Goal: Find specific page/section: Find specific page/section

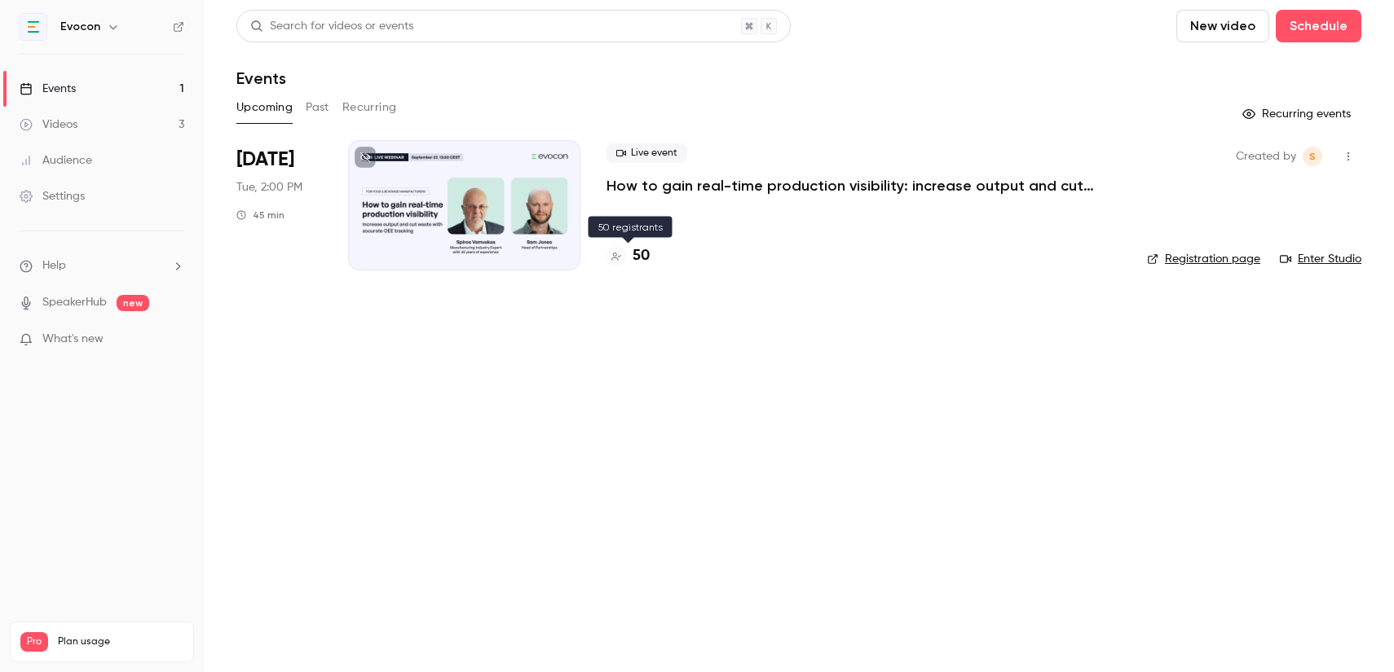
click at [636, 251] on h4 "50" at bounding box center [640, 256] width 17 height 22
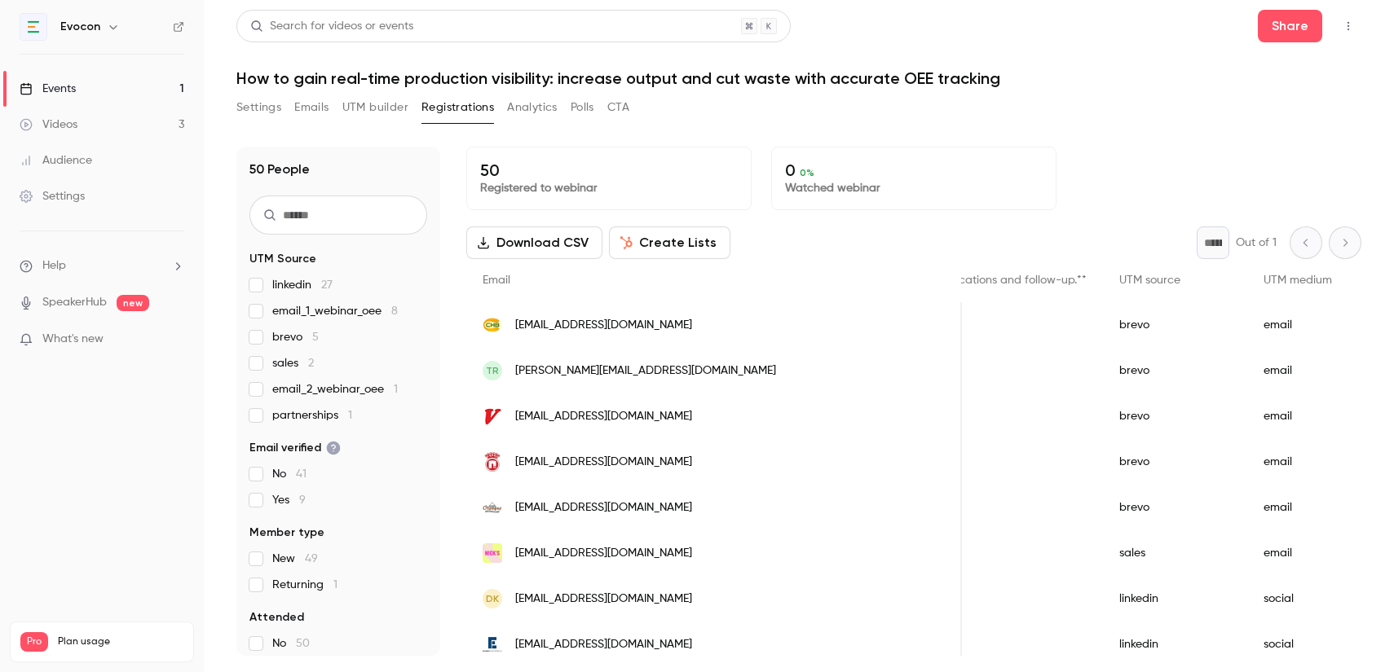
scroll to position [0, 1627]
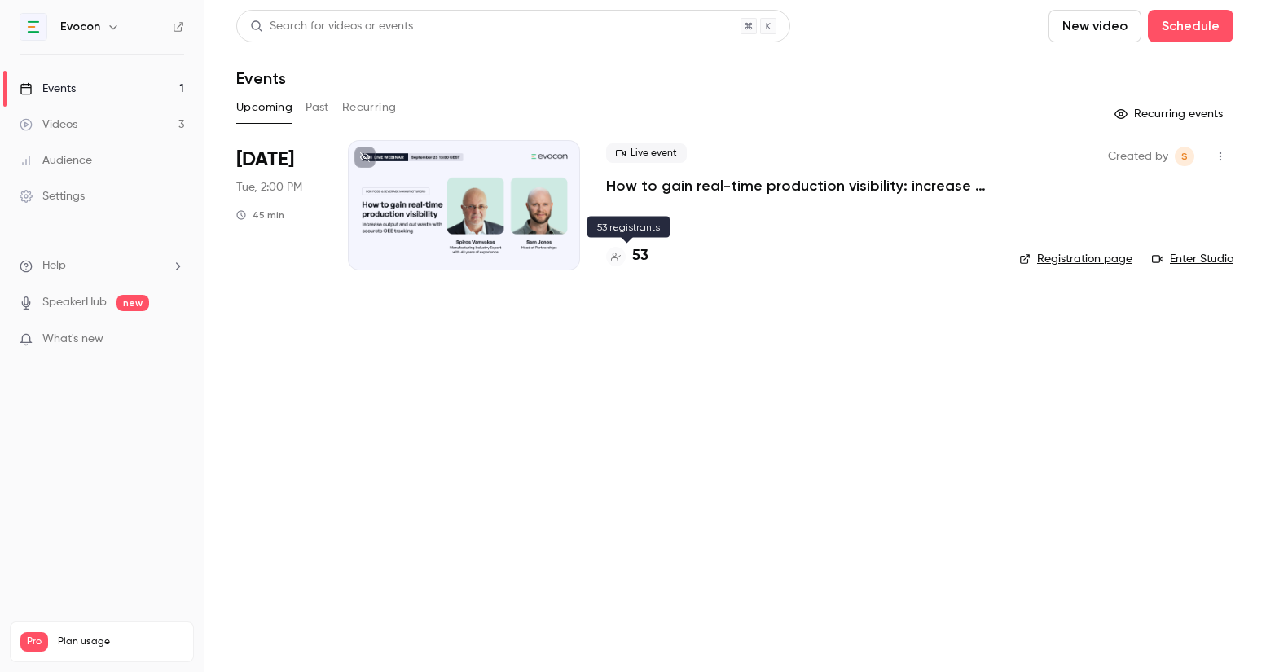
click at [645, 255] on h4 "53" at bounding box center [640, 256] width 16 height 22
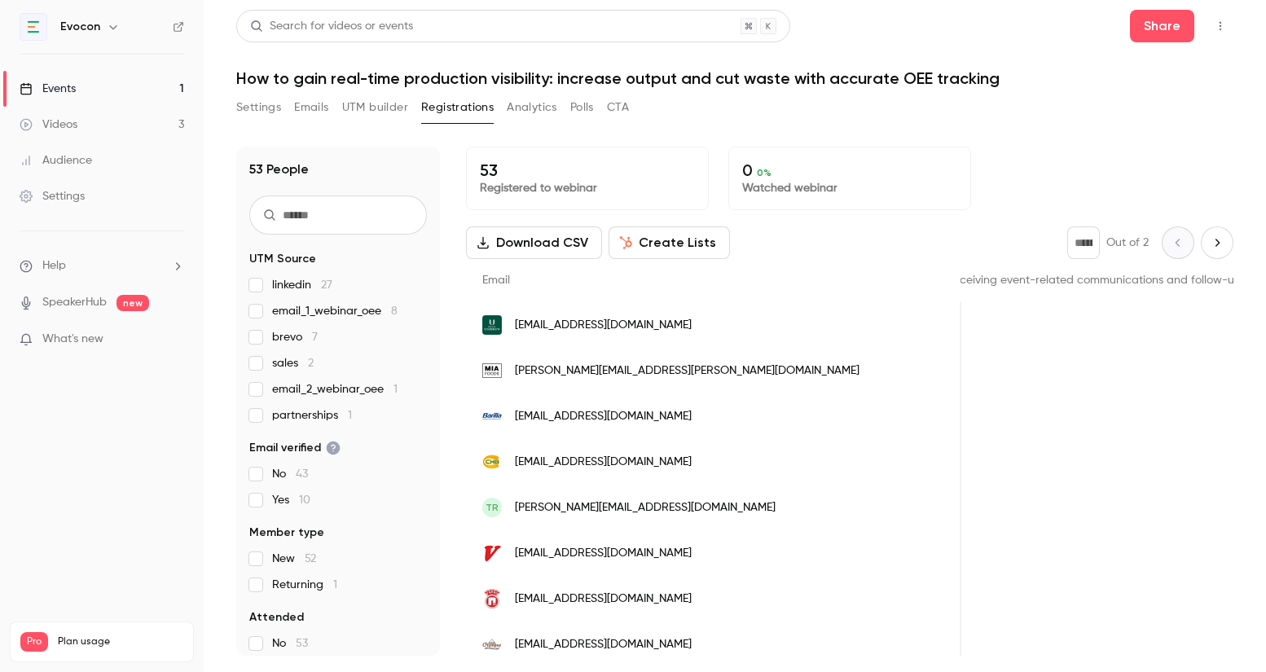
scroll to position [0, 1461]
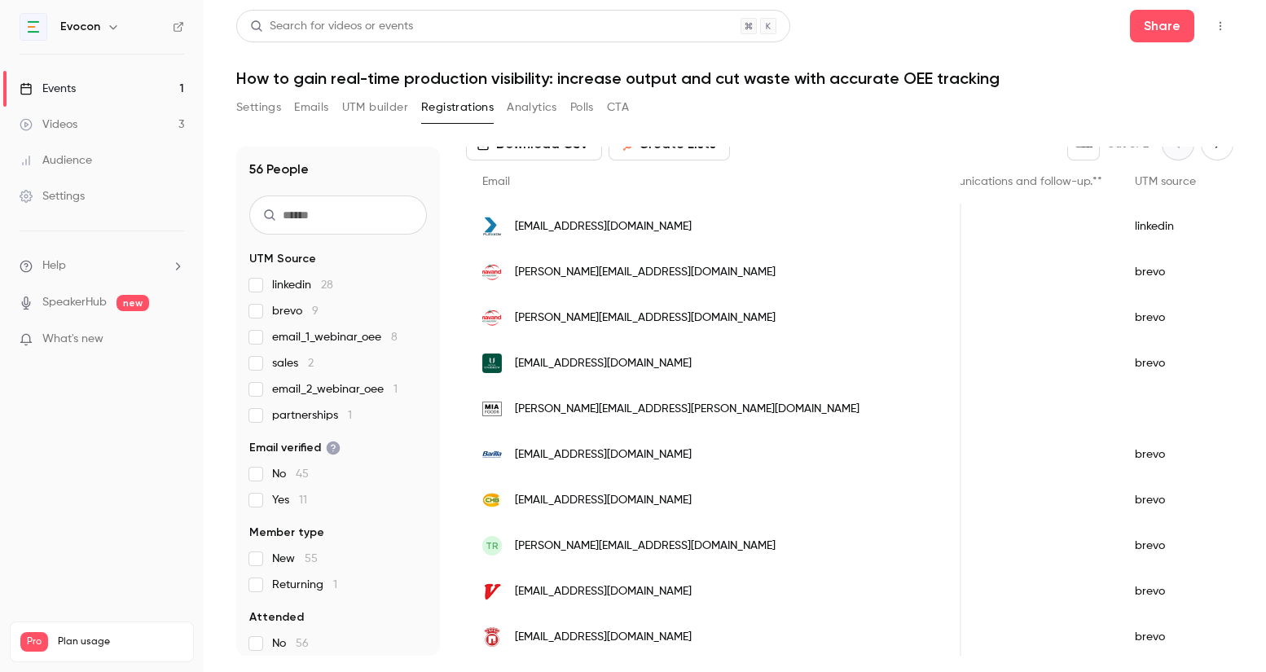
scroll to position [96, 0]
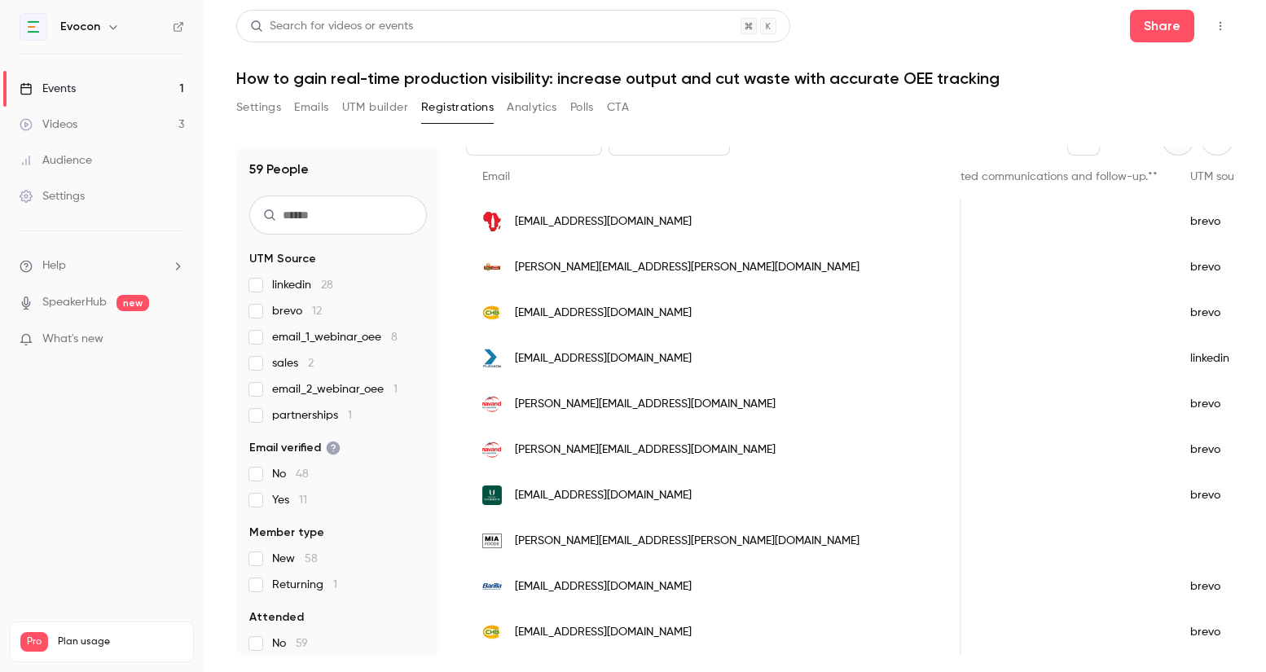
scroll to position [105, 0]
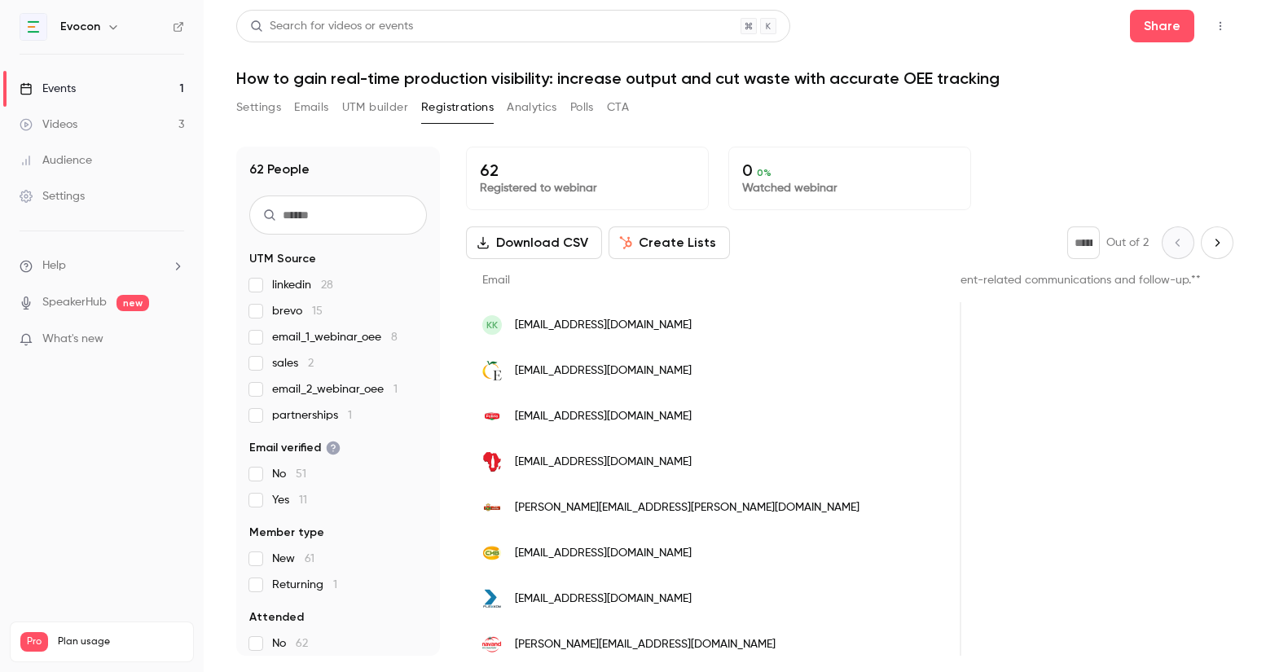
scroll to position [0, 1507]
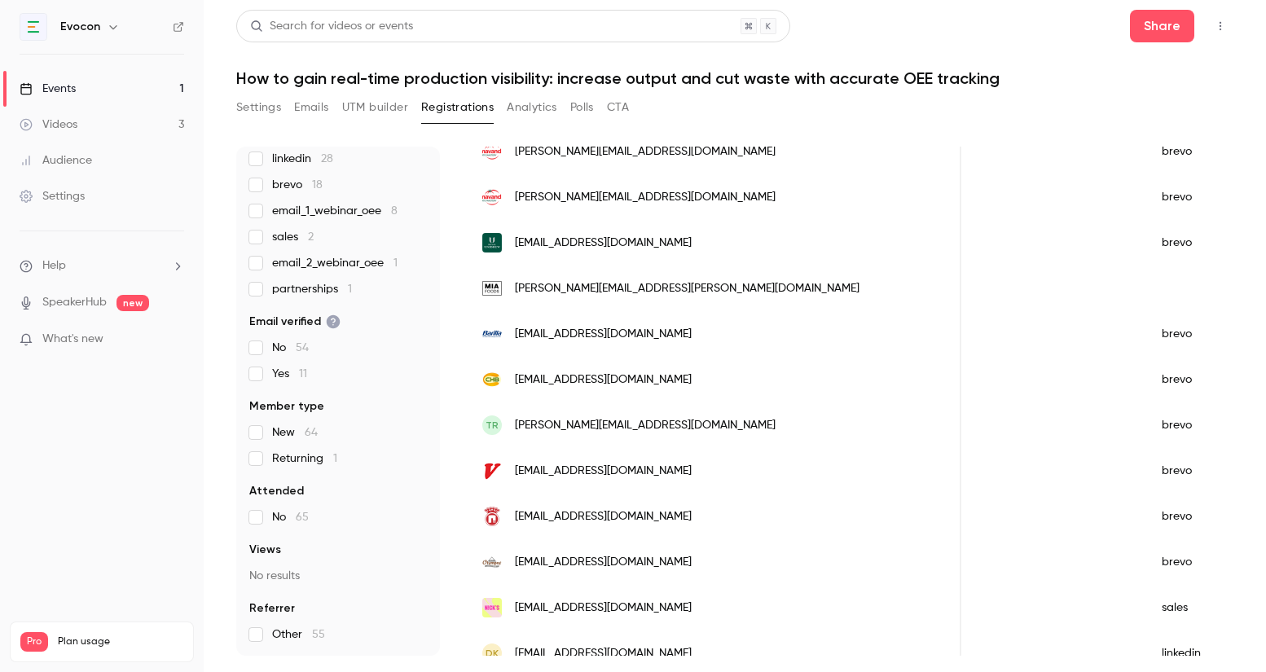
scroll to position [709, 0]
